Goal: Task Accomplishment & Management: Manage account settings

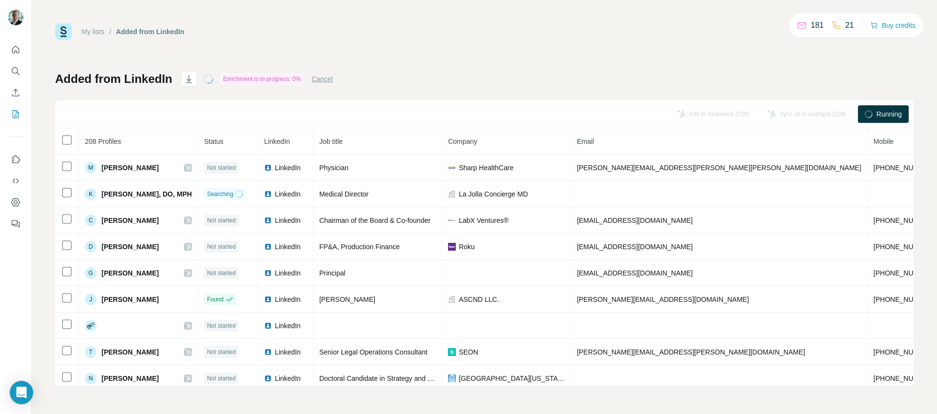
click at [891, 115] on span "Running" at bounding box center [889, 114] width 25 height 10
click at [863, 117] on div "Running" at bounding box center [883, 114] width 51 height 18
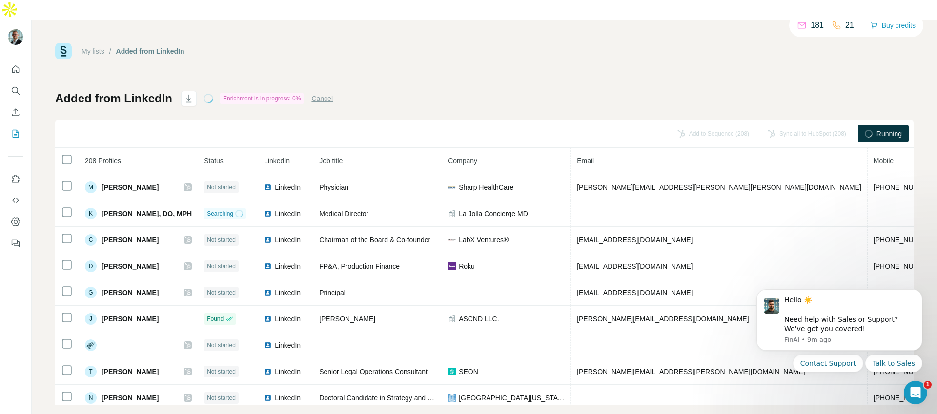
click at [865, 130] on div at bounding box center [869, 134] width 8 height 8
click at [333, 94] on button "Cancel" at bounding box center [321, 99] width 21 height 10
